Goal: Task Accomplishment & Management: Manage account settings

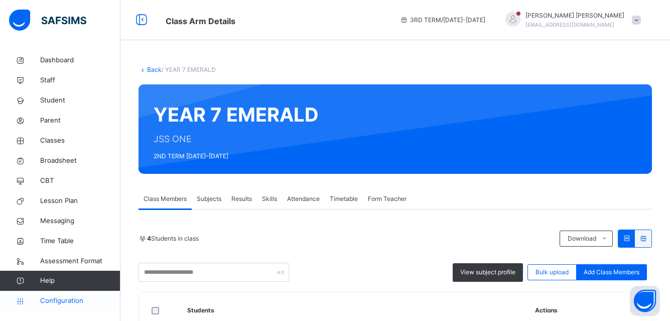
click at [76, 304] on span "Configuration" at bounding box center [80, 301] width 80 height 10
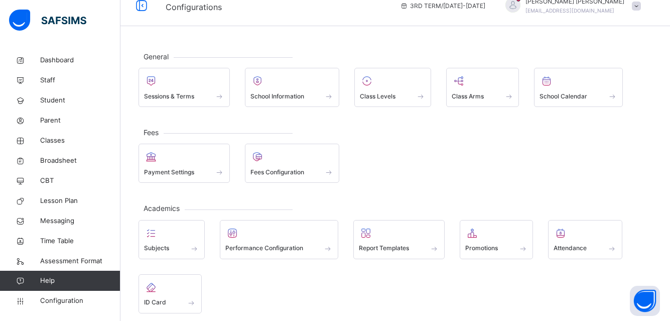
scroll to position [17, 0]
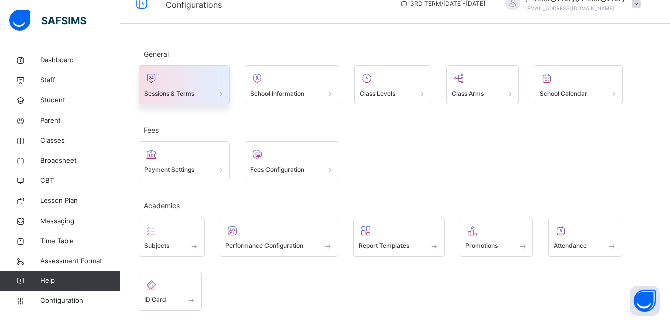
click at [176, 76] on div at bounding box center [184, 78] width 80 height 15
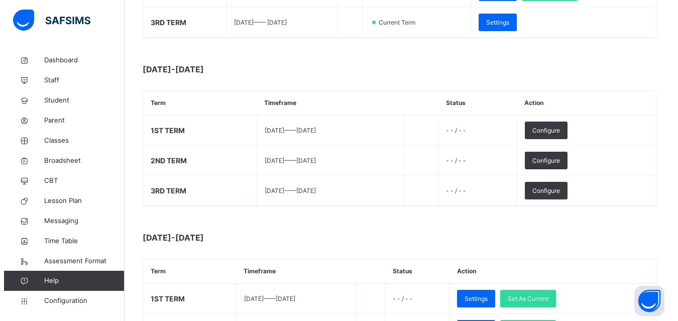
scroll to position [269, 0]
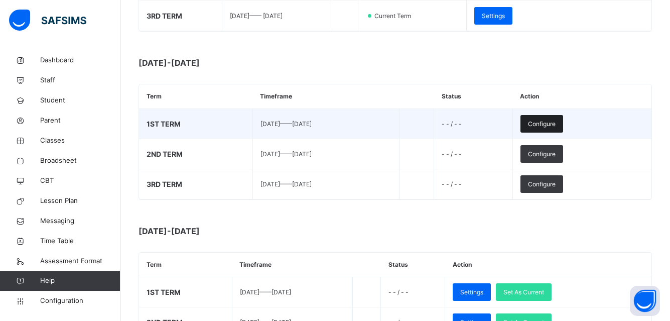
click at [563, 125] on div "Configure" at bounding box center [542, 124] width 43 height 18
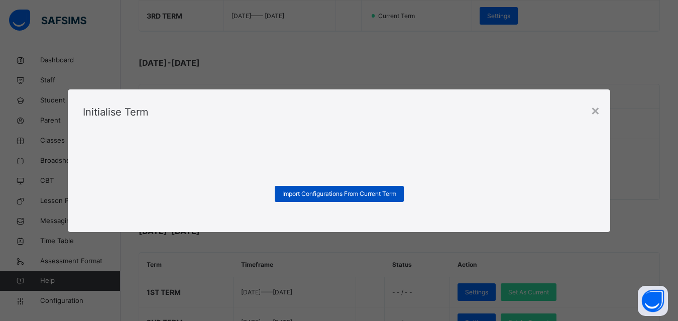
click at [346, 192] on span "Import Configurations From Current Term" at bounding box center [339, 193] width 114 height 9
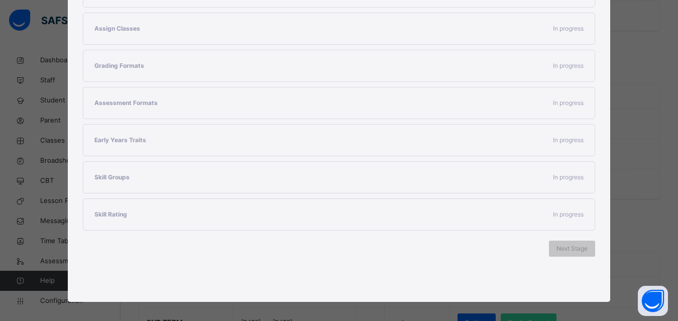
scroll to position [231, 0]
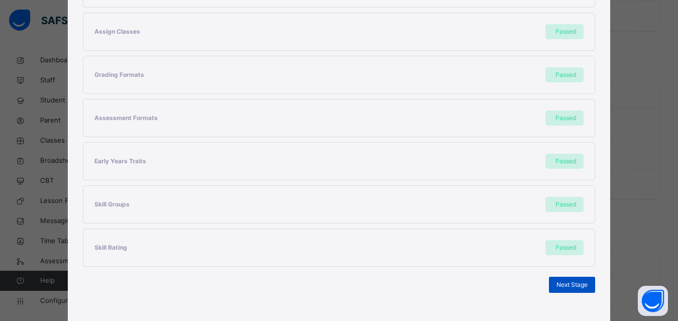
click at [570, 286] on span "Next Stage" at bounding box center [571, 284] width 31 height 9
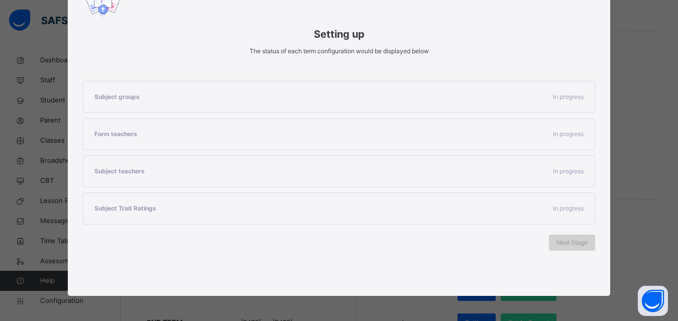
scroll to position [144, 0]
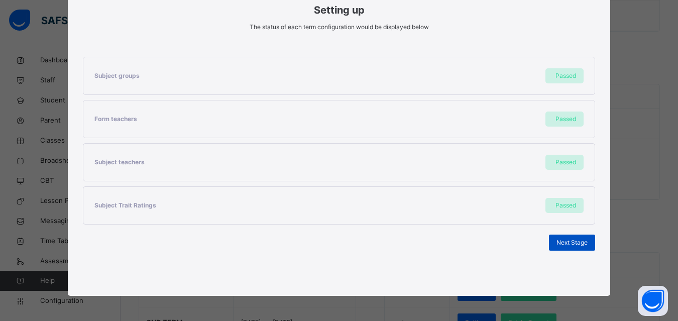
click at [570, 243] on span "Next Stage" at bounding box center [571, 242] width 31 height 9
click at [563, 243] on span "Set As Current Term" at bounding box center [559, 242] width 56 height 9
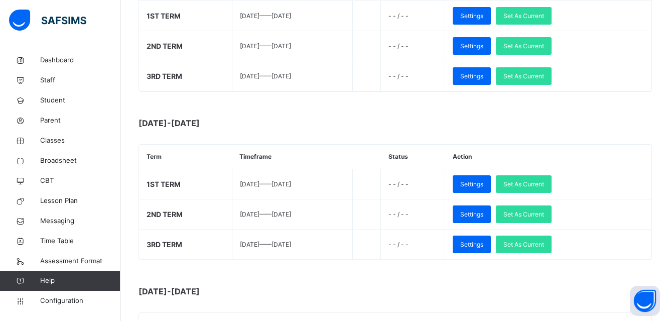
scroll to position [375, 0]
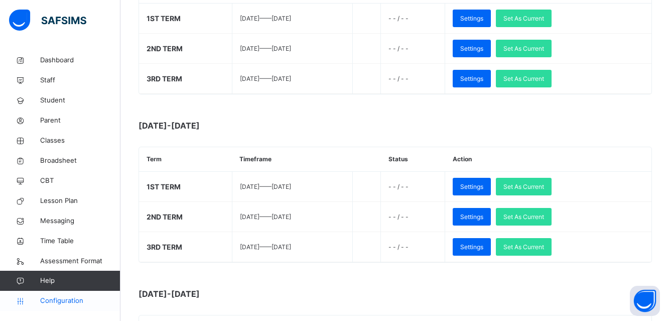
click at [45, 302] on span "Configuration" at bounding box center [80, 301] width 80 height 10
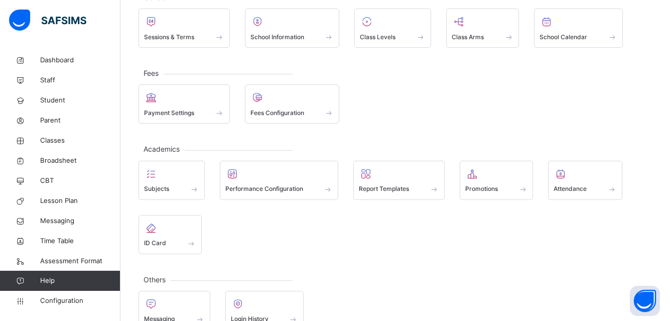
scroll to position [97, 0]
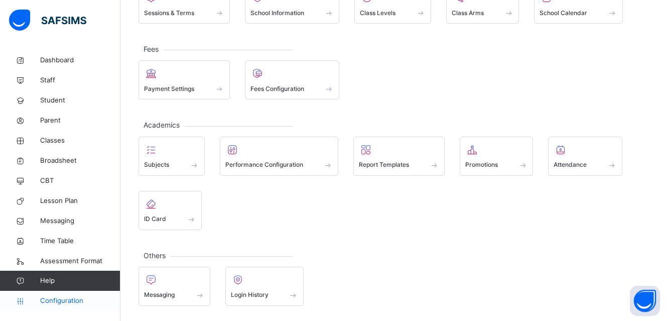
click at [51, 300] on span "Configuration" at bounding box center [80, 301] width 80 height 10
click at [69, 300] on span "Configuration" at bounding box center [80, 301] width 80 height 10
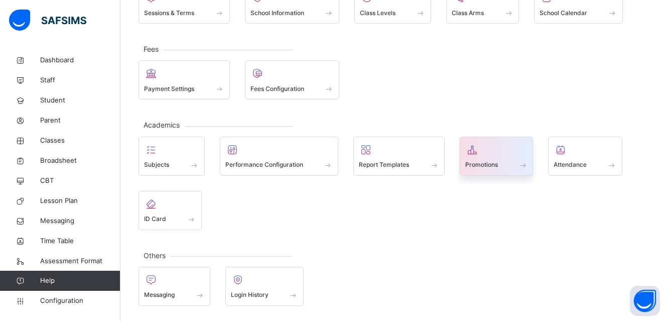
click at [497, 168] on span "Promotions" at bounding box center [482, 164] width 33 height 9
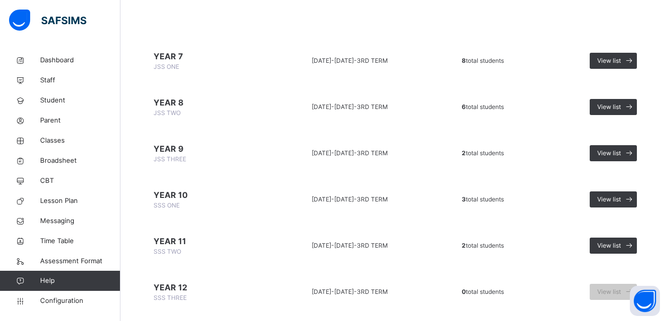
scroll to position [91, 0]
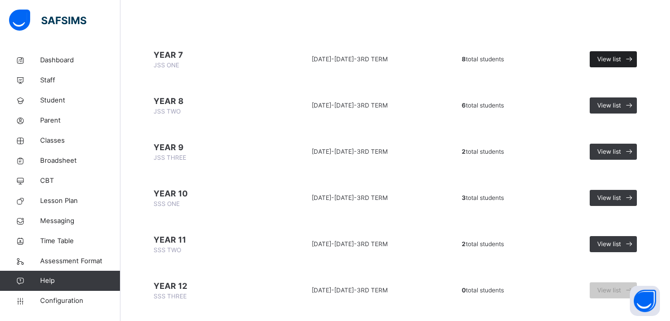
click at [621, 62] on span "View list" at bounding box center [610, 59] width 24 height 9
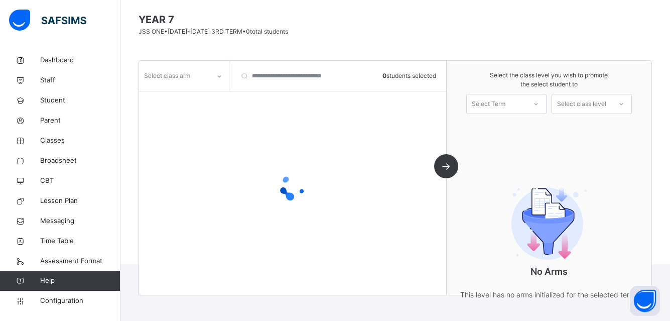
scroll to position [91, 0]
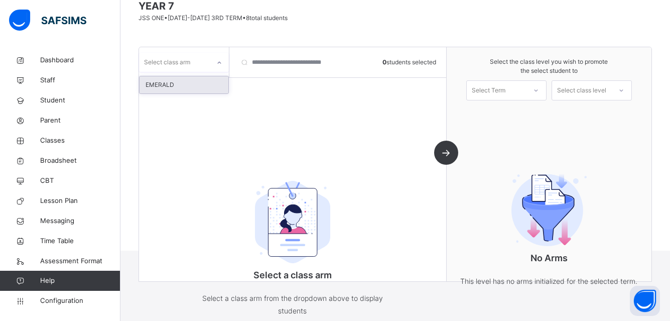
click at [219, 65] on icon at bounding box center [219, 63] width 6 height 10
click at [198, 83] on div "EMERALD" at bounding box center [184, 84] width 89 height 17
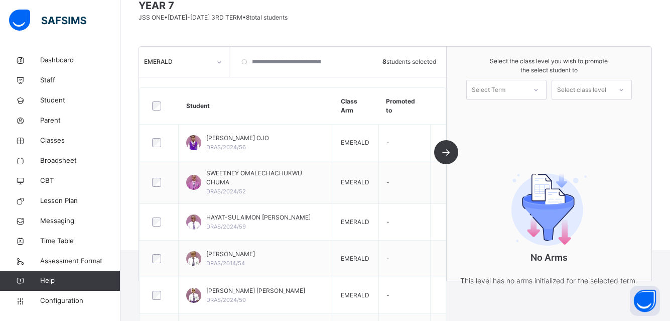
scroll to position [87, 0]
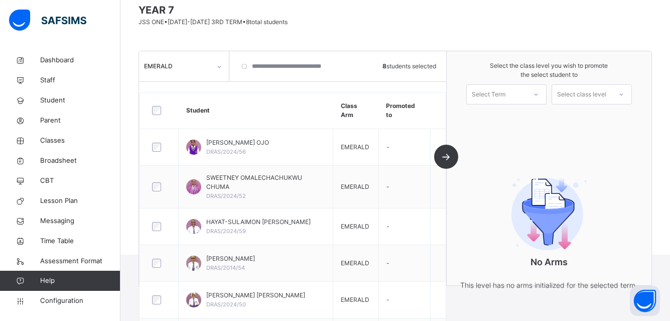
click at [539, 96] on icon at bounding box center [536, 94] width 6 height 10
click at [524, 117] on div "1ST TERM [DATE]-[DATE]" at bounding box center [506, 122] width 79 height 26
click at [625, 97] on icon at bounding box center [622, 94] width 6 height 10
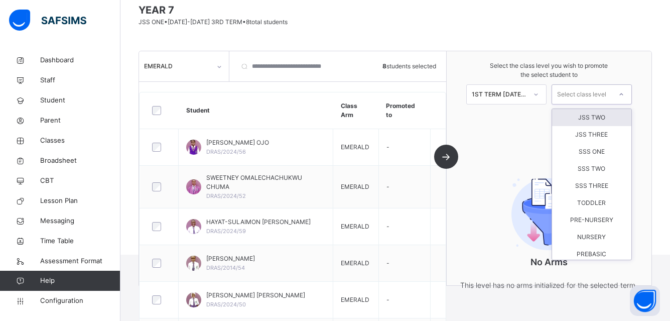
click at [598, 118] on div "JSS TWO" at bounding box center [591, 117] width 79 height 17
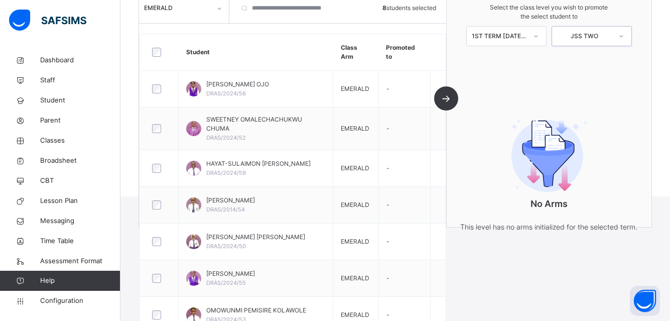
scroll to position [129, 0]
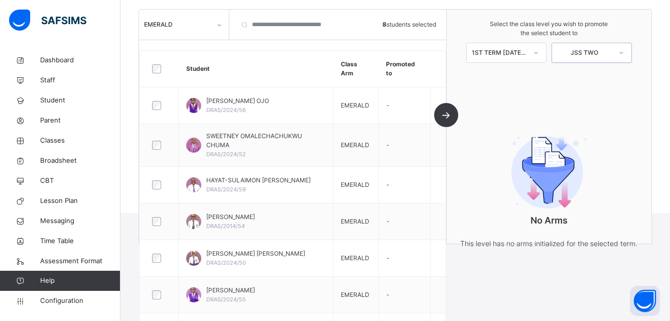
click at [625, 55] on icon at bounding box center [622, 53] width 6 height 10
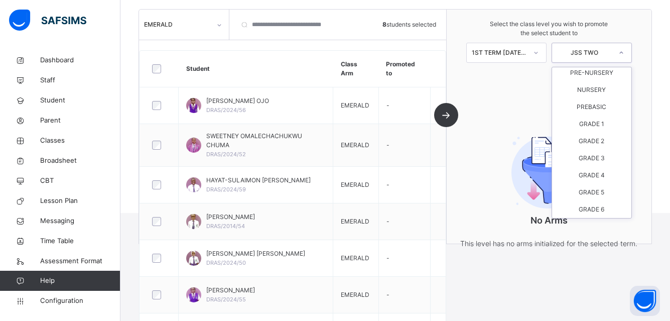
scroll to position [0, 0]
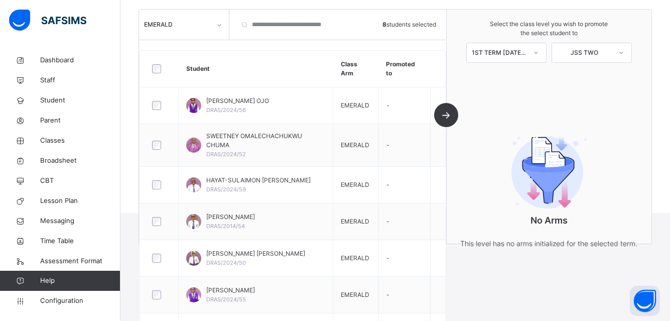
click at [650, 57] on div "Select the class level you wish to promote the select student to 1ST TERM [DATE…" at bounding box center [549, 41] width 205 height 63
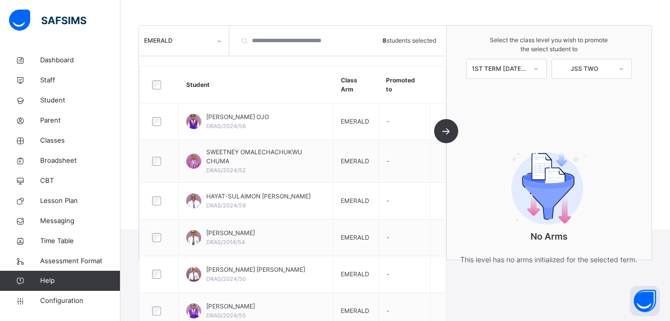
scroll to position [64, 0]
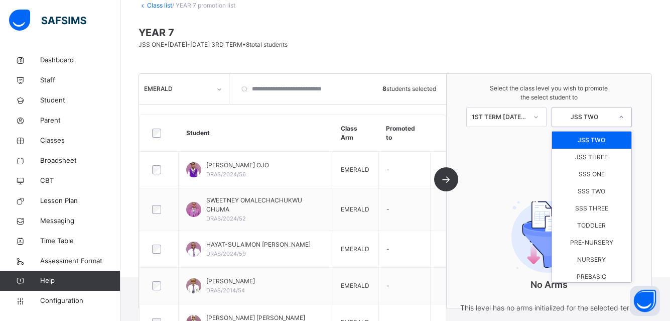
click at [625, 118] on icon at bounding box center [622, 117] width 6 height 10
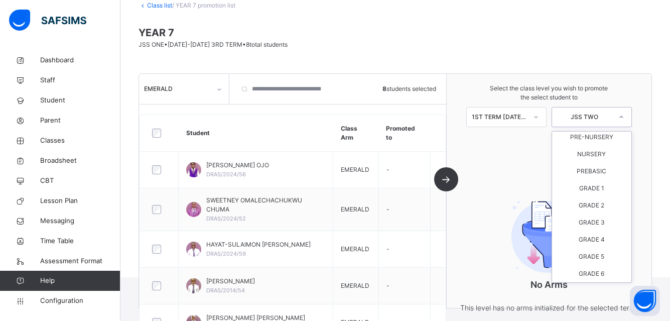
scroll to position [0, 0]
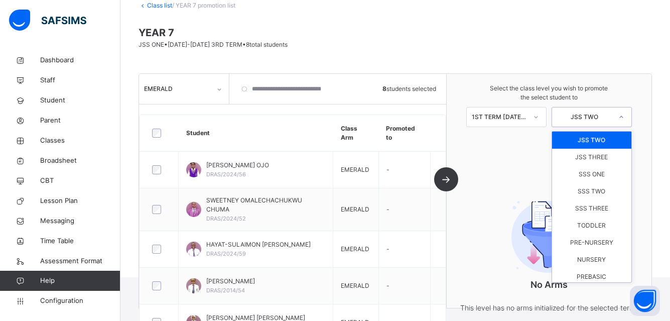
click at [609, 34] on span "YEAR 7" at bounding box center [396, 32] width 514 height 15
